Goal: Use online tool/utility: Utilize a website feature to perform a specific function

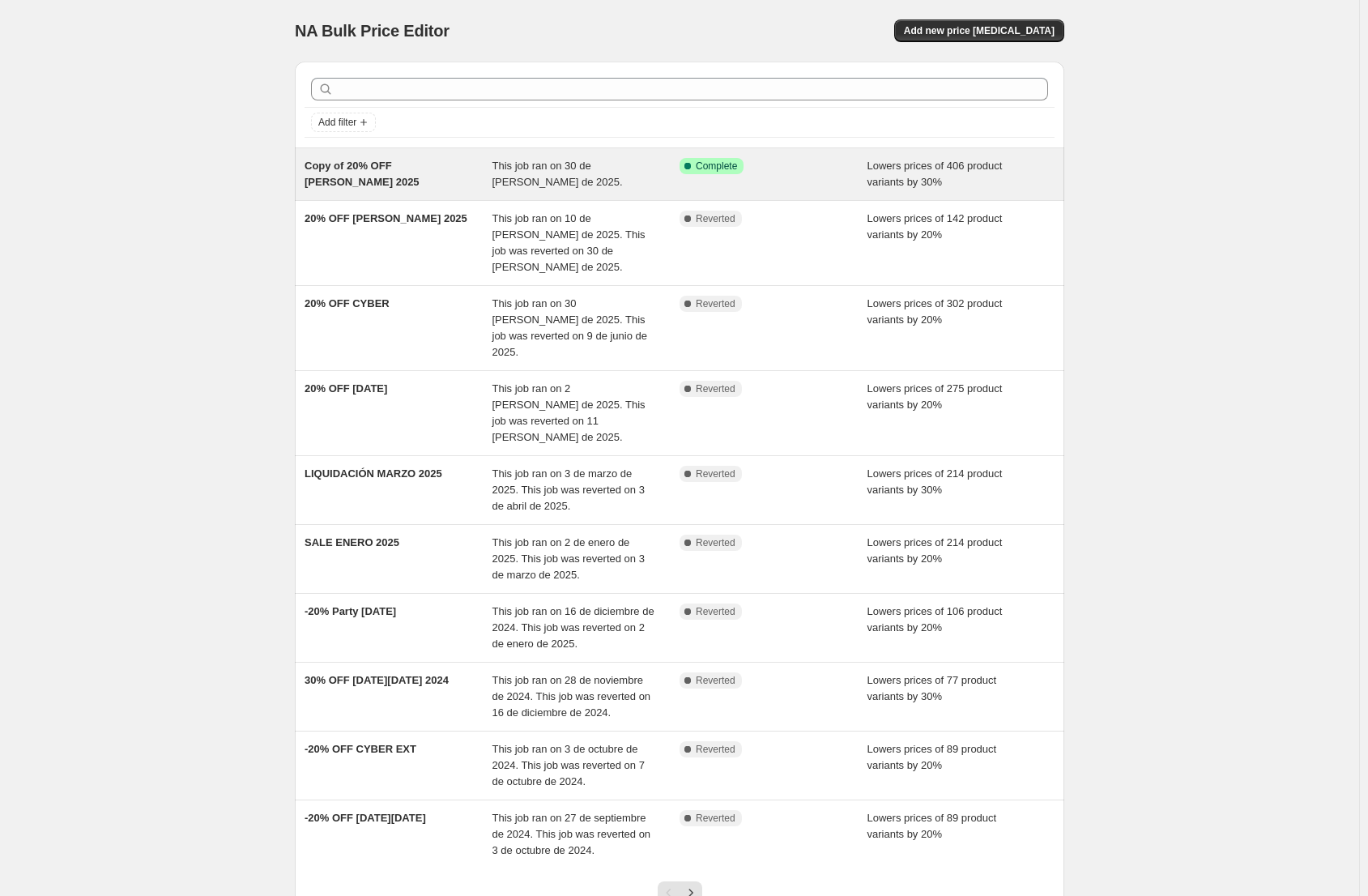
click at [439, 188] on div "Copy of 20% OFF [PERSON_NAME] 2025" at bounding box center [398, 174] width 188 height 32
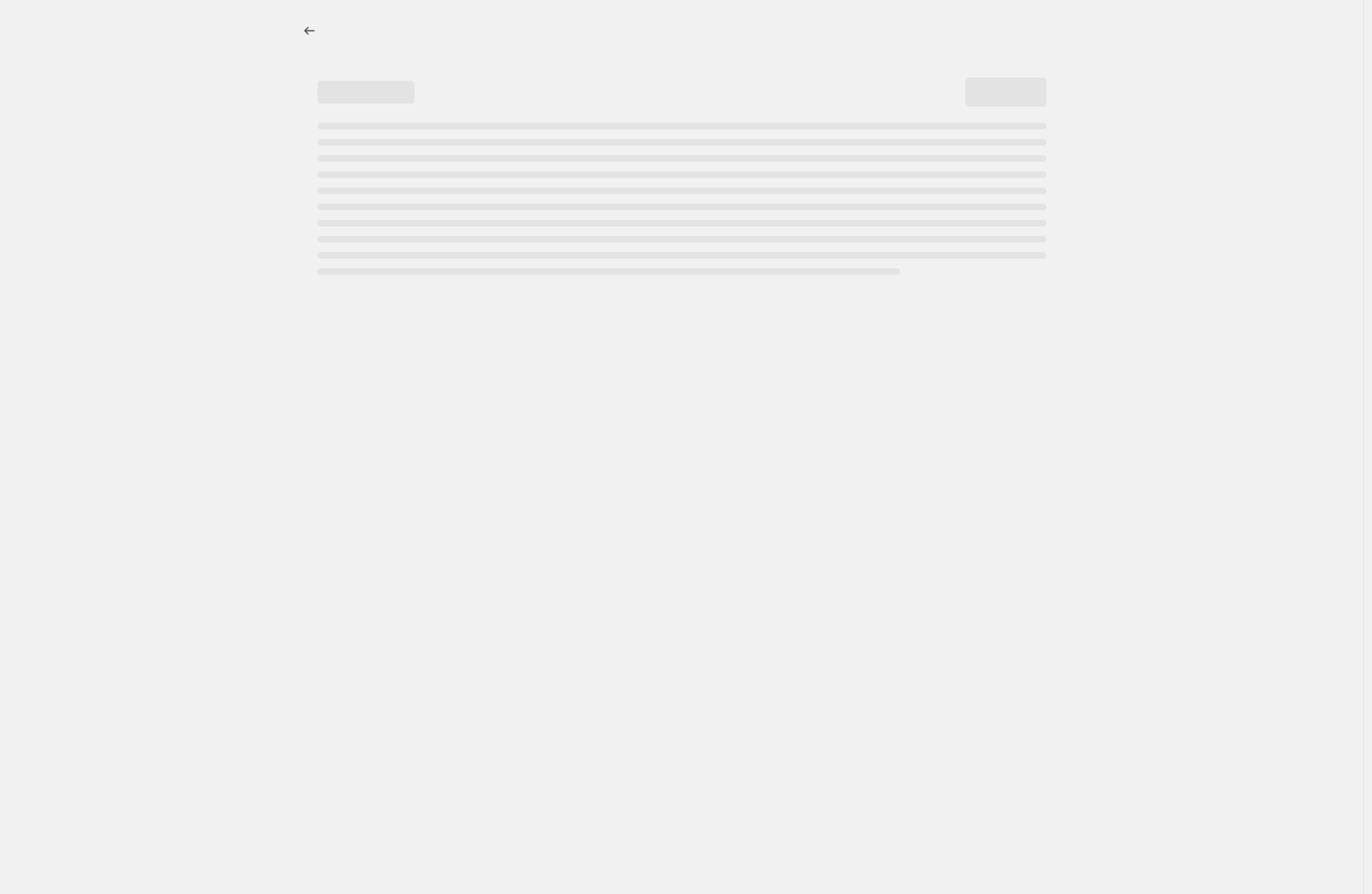
select select "percentage"
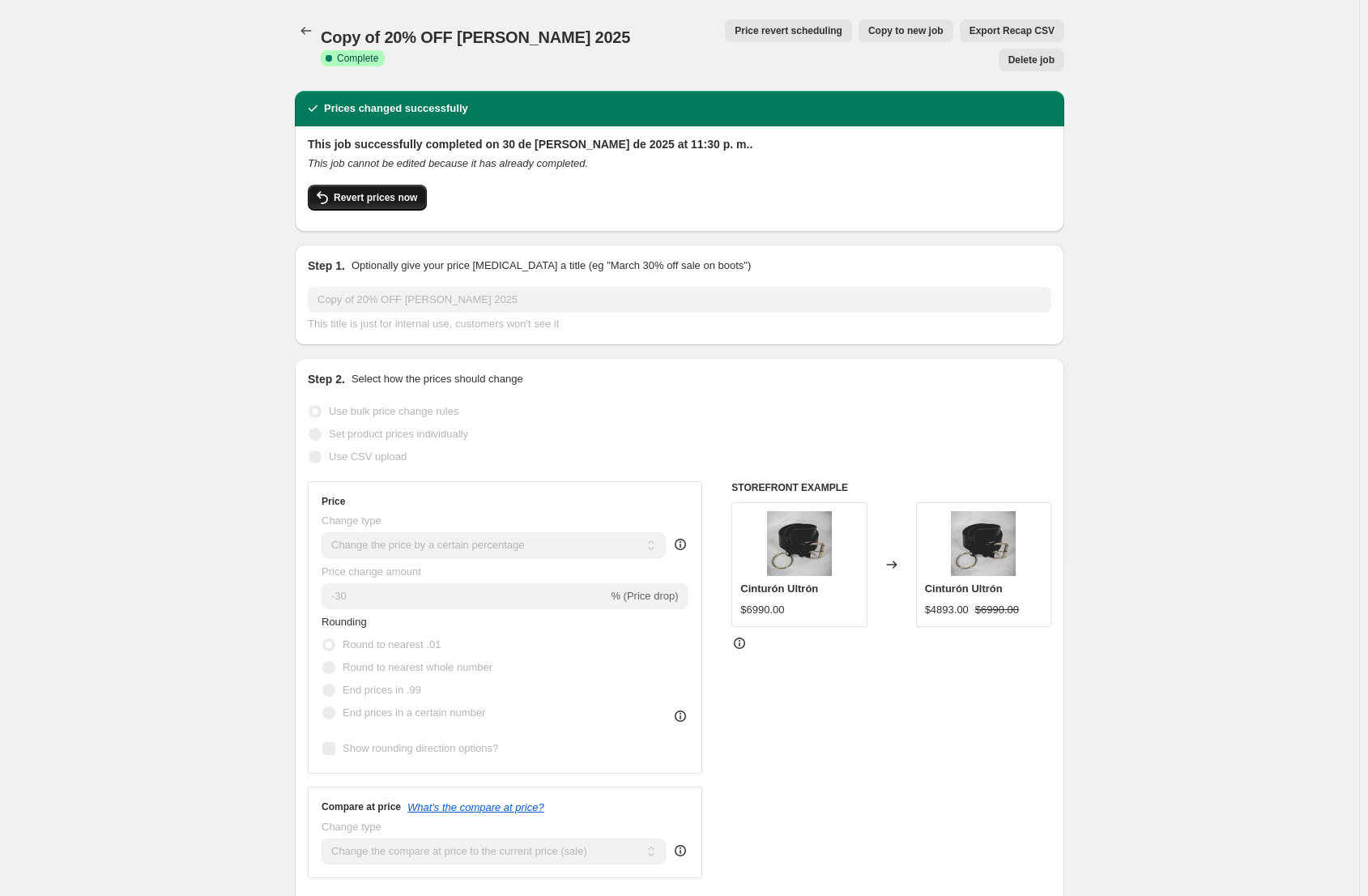
click at [398, 191] on span "Revert prices now" at bounding box center [375, 198] width 84 height 13
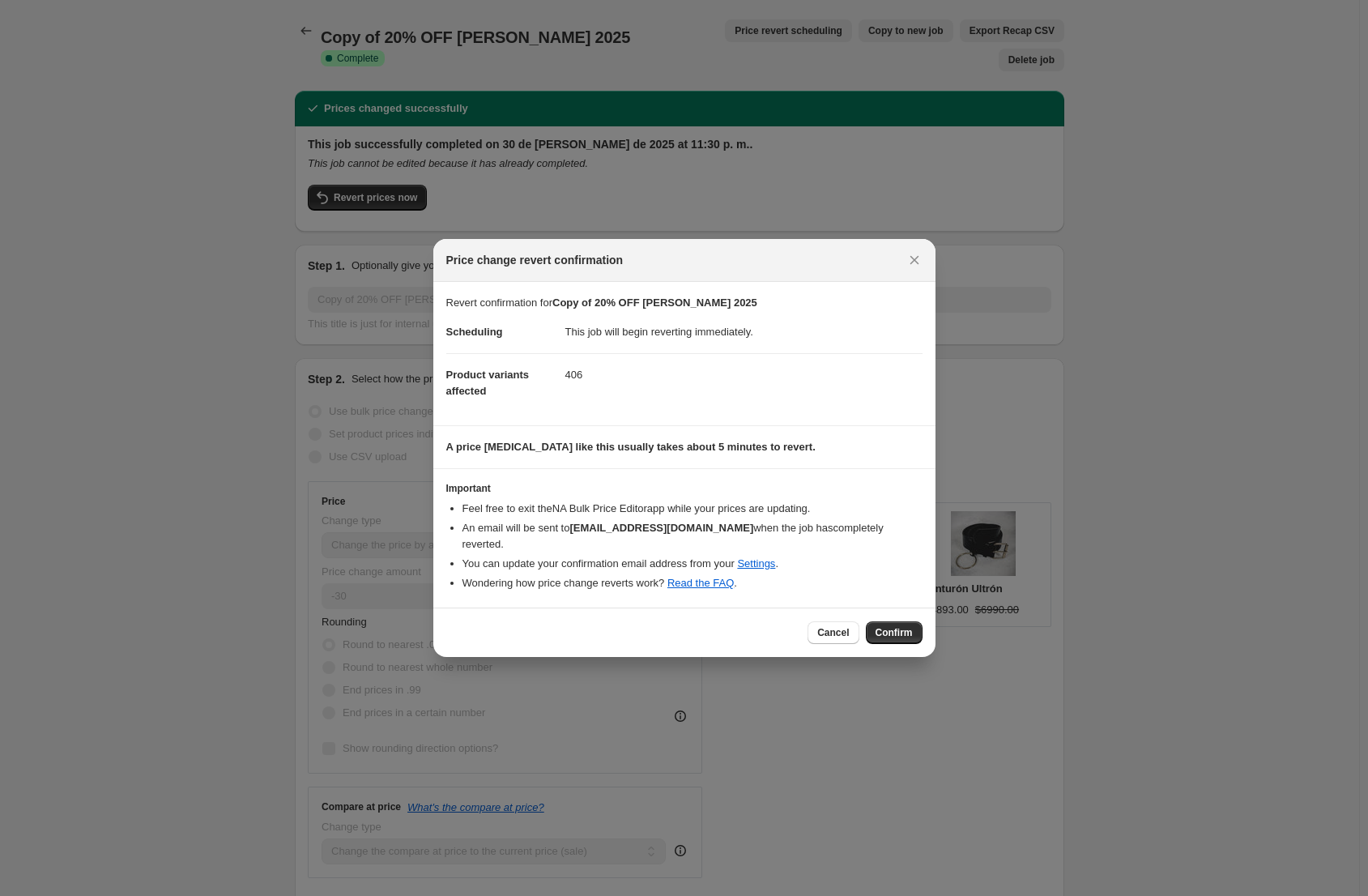
click at [913, 629] on button "Confirm" at bounding box center [894, 632] width 57 height 23
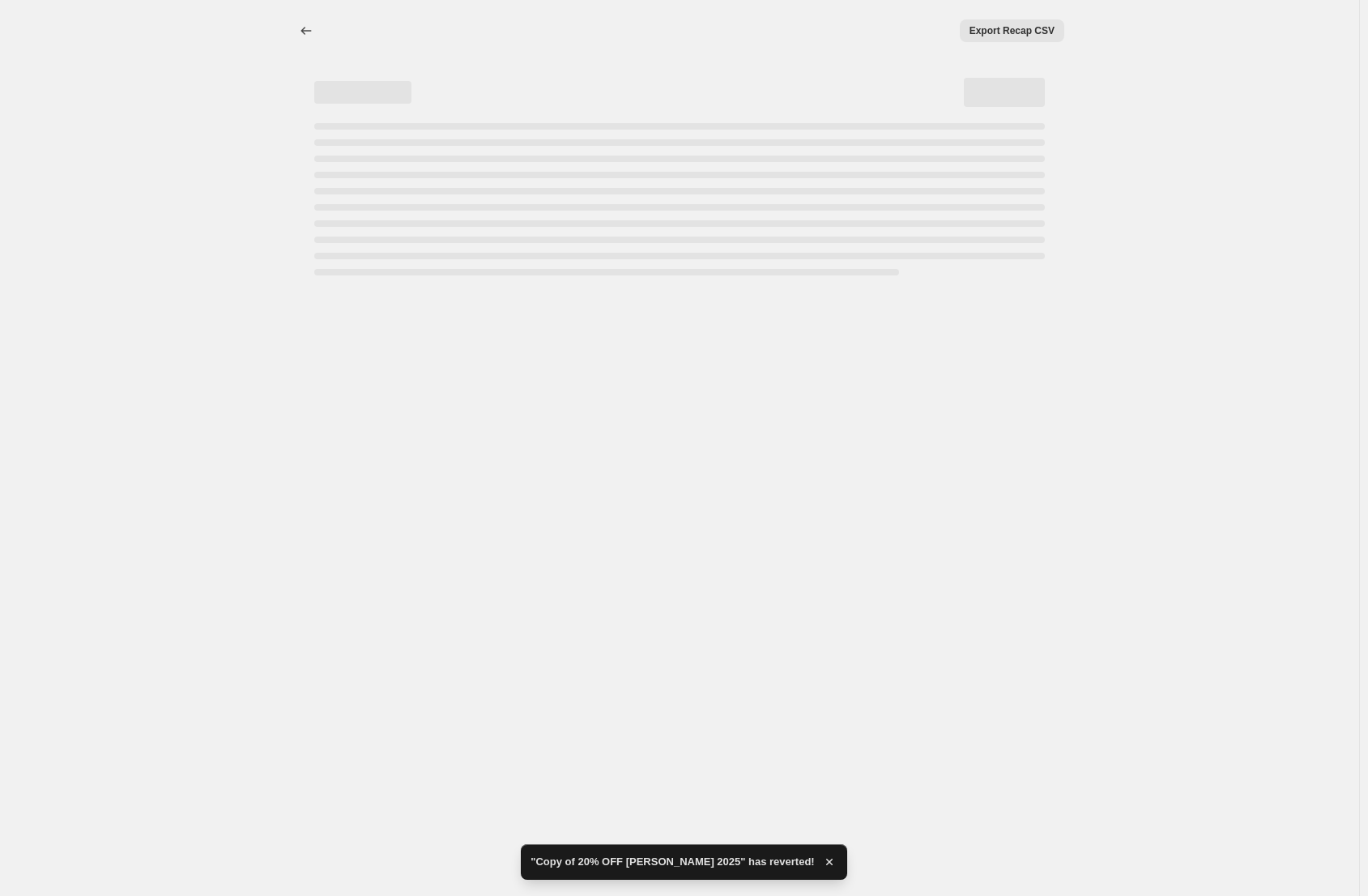
select select "percentage"
